Goal: Check status

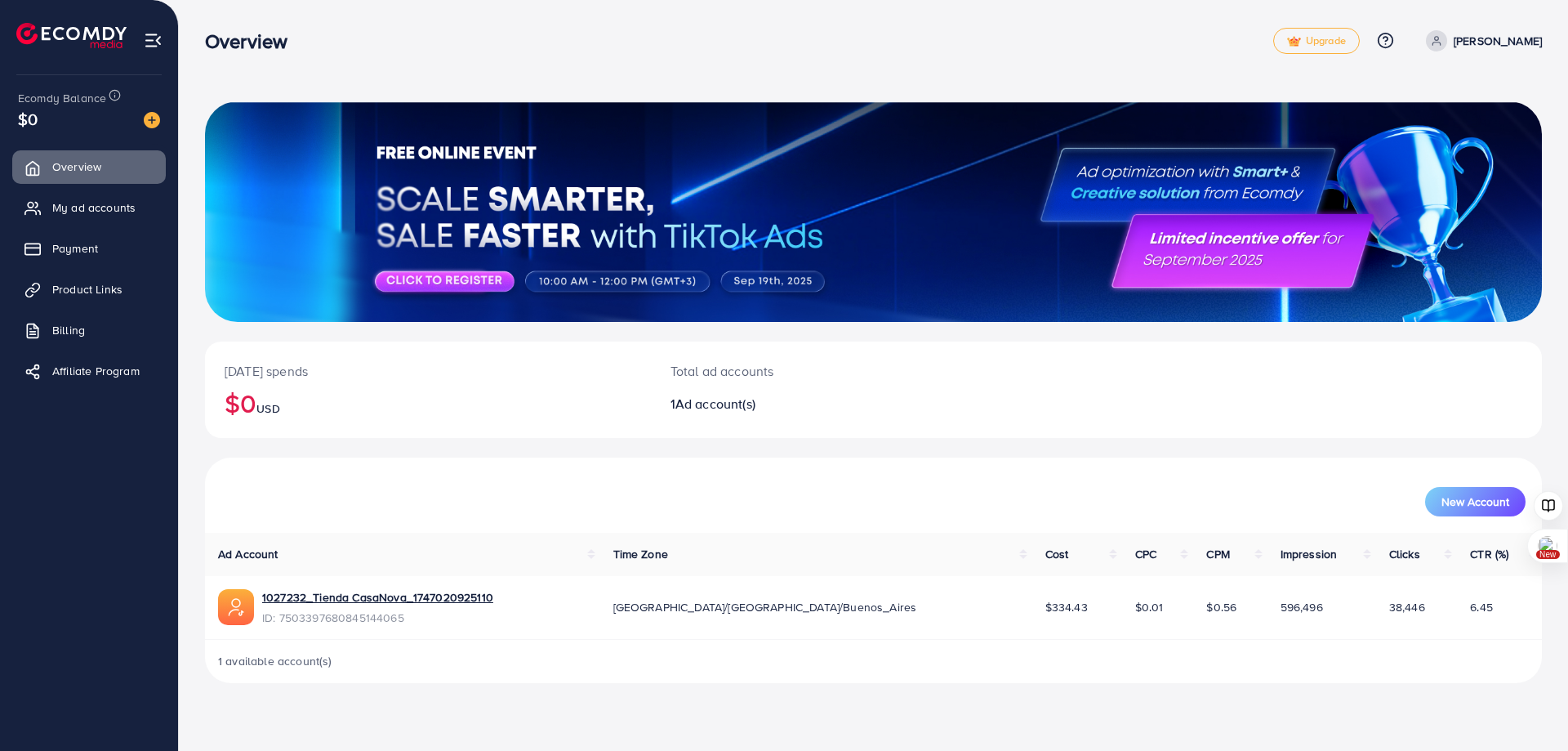
drag, startPoint x: 1087, startPoint y: 602, endPoint x: 1131, endPoint y: 602, distance: 44.0
click at [1131, 602] on td "$0.01" at bounding box center [1158, 608] width 71 height 64
click at [1123, 622] on td "$0.01" at bounding box center [1158, 608] width 71 height 64
click at [121, 195] on link "My ad accounts" at bounding box center [89, 207] width 154 height 32
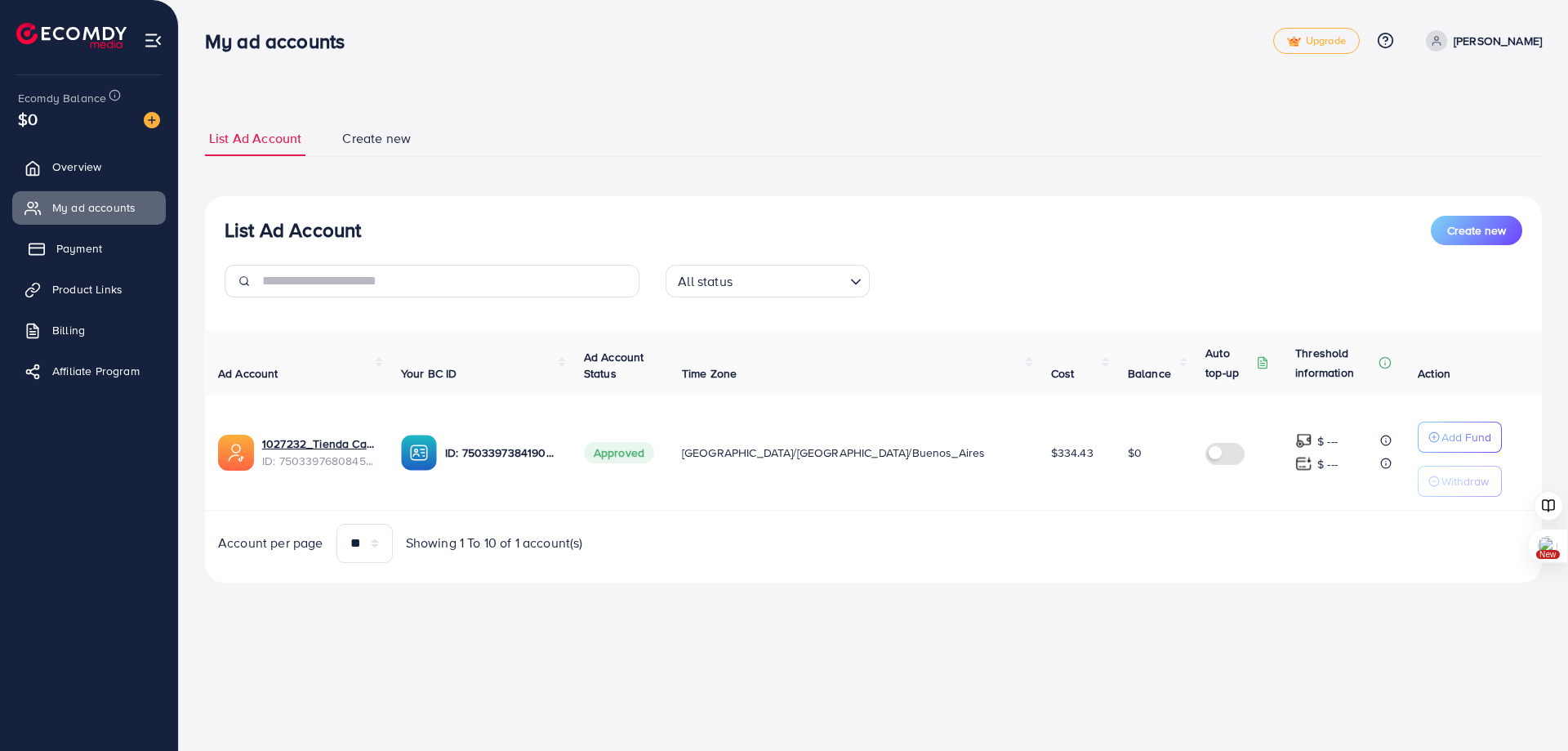
click at [99, 263] on link "Payment" at bounding box center [89, 248] width 154 height 32
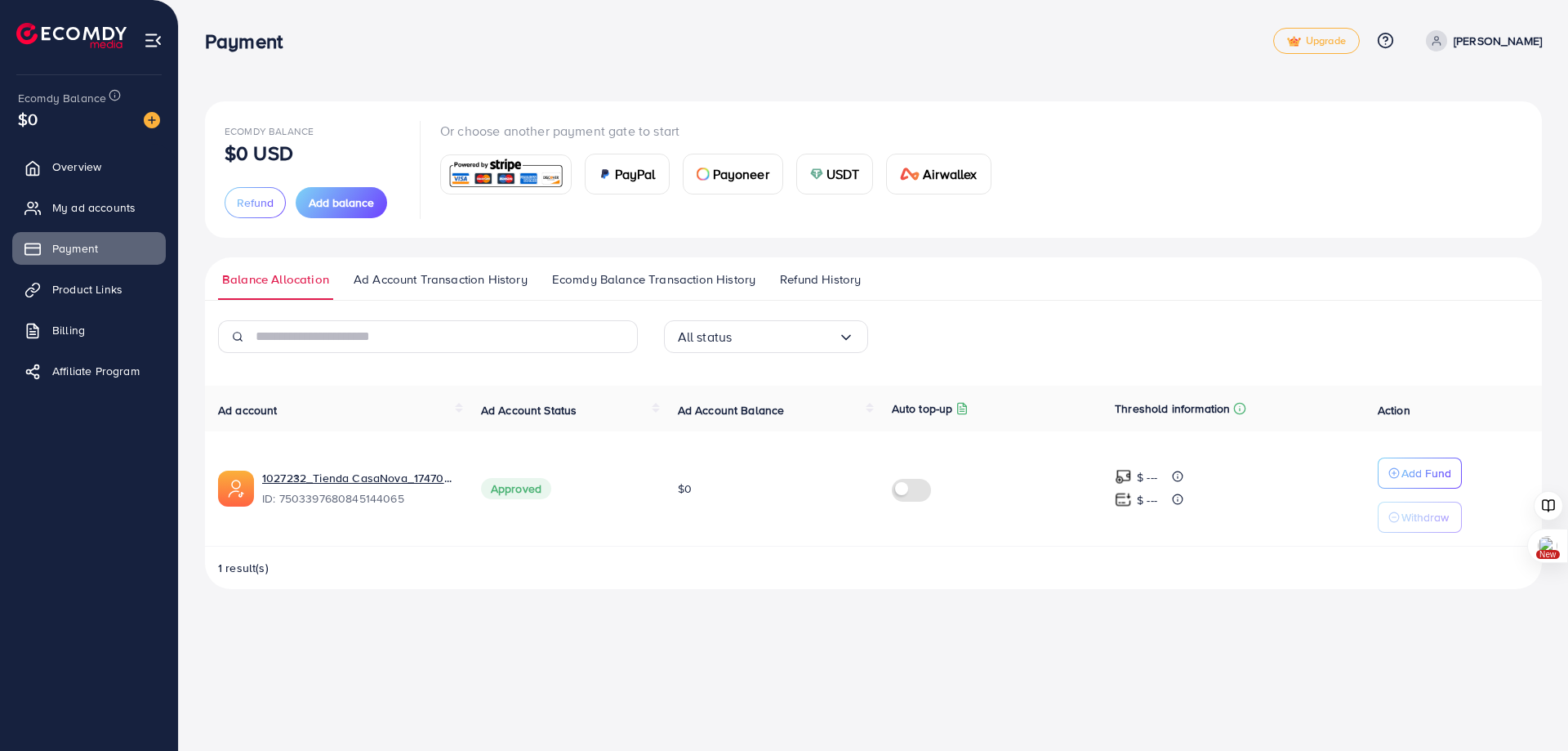
click at [441, 274] on span "Ad Account Transaction History" at bounding box center [441, 278] width 174 height 18
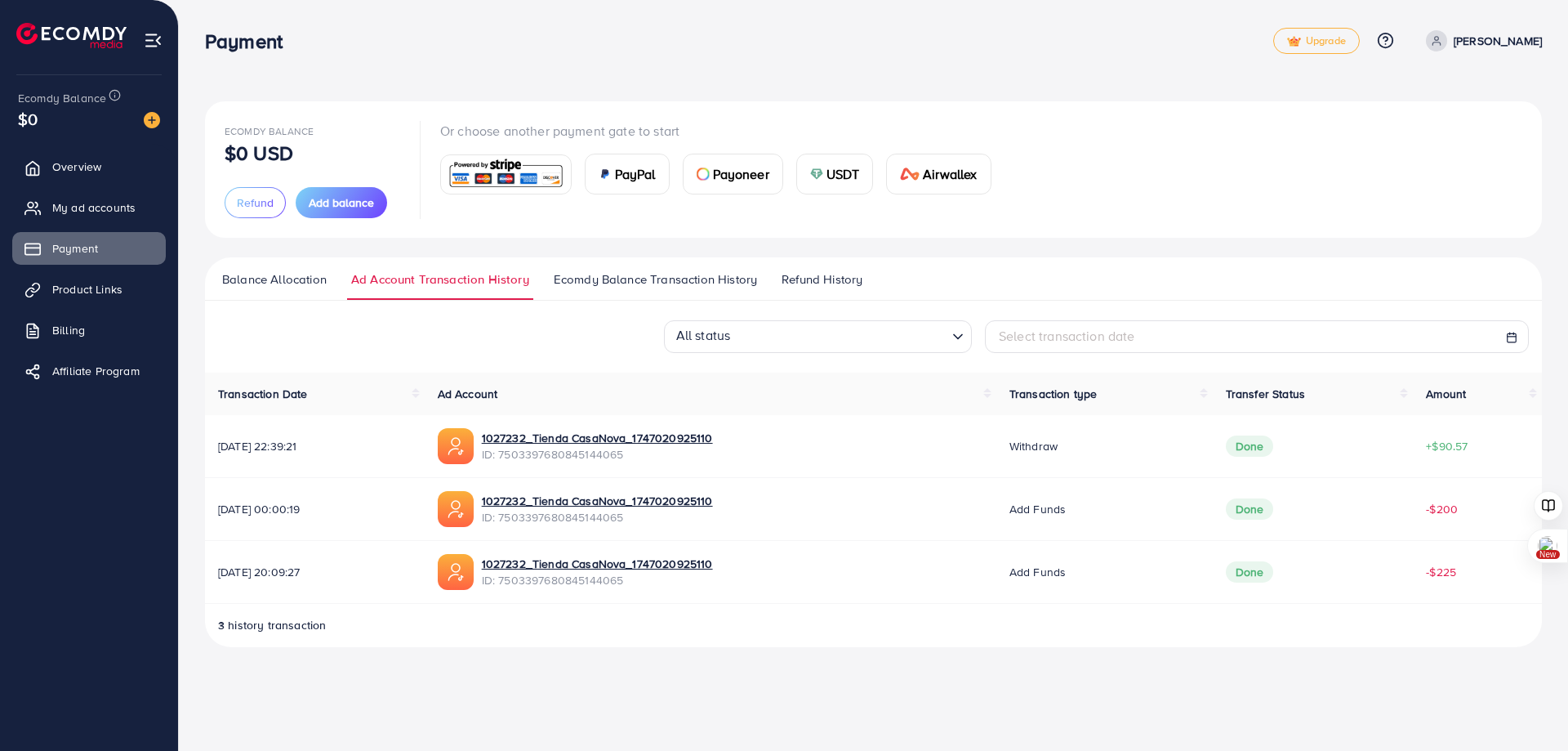
click at [598, 277] on span "Ecomdy Balance Transaction History" at bounding box center [655, 278] width 203 height 18
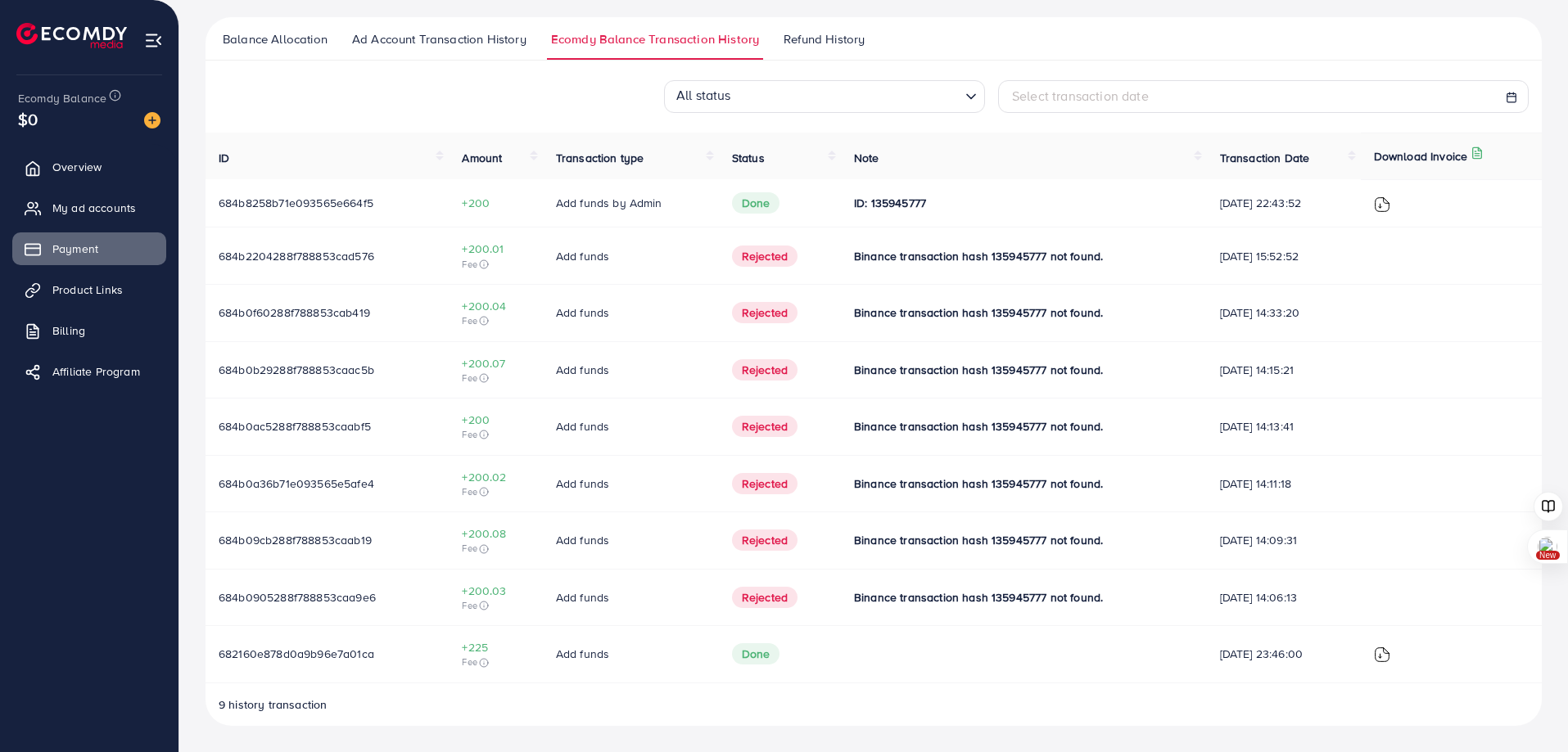
scroll to position [77, 0]
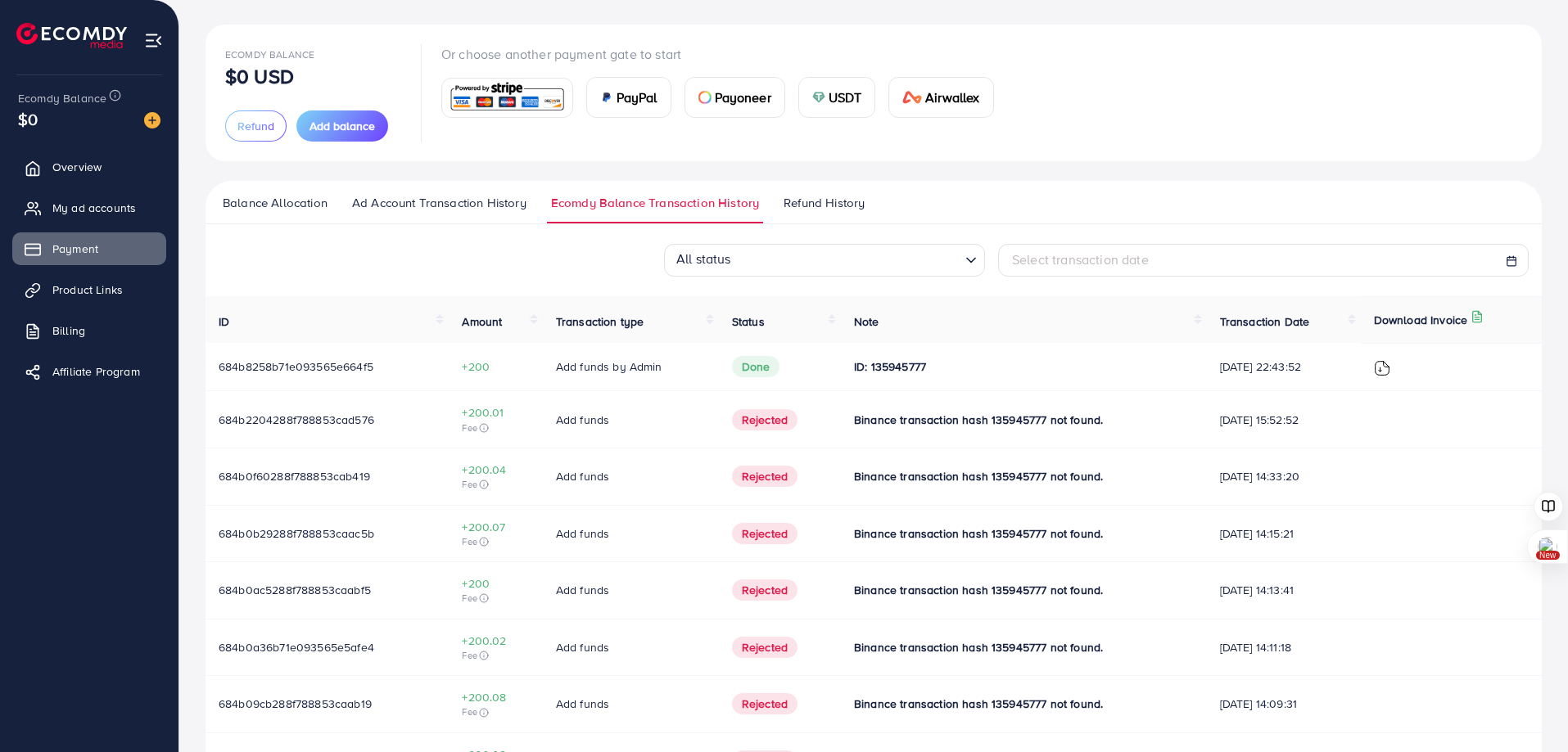
click at [841, 335] on th "Note" at bounding box center [1024, 320] width 366 height 46
click at [812, 208] on span "Refund History" at bounding box center [824, 203] width 81 height 18
